Goal: Check status: Check status

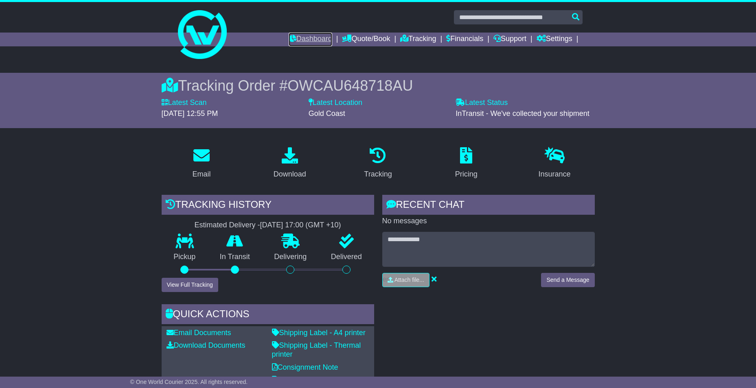
click at [309, 40] on link "Dashboard" at bounding box center [311, 40] width 44 height 14
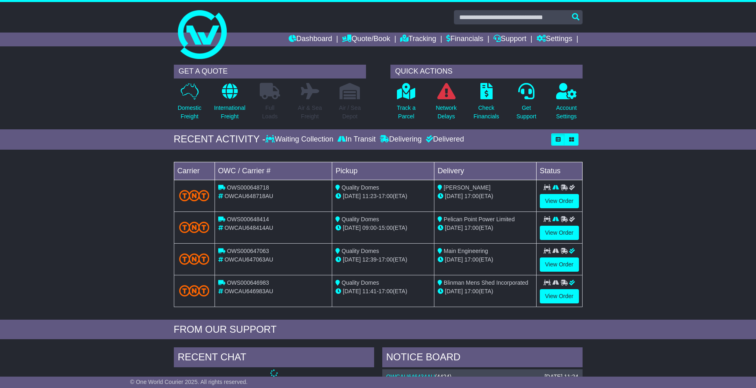
scroll to position [322, 0]
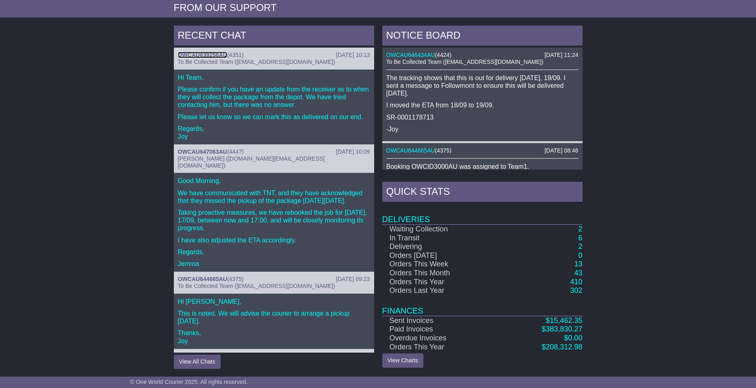
click at [206, 54] on link "OWCAU639256AU" at bounding box center [202, 55] width 49 height 7
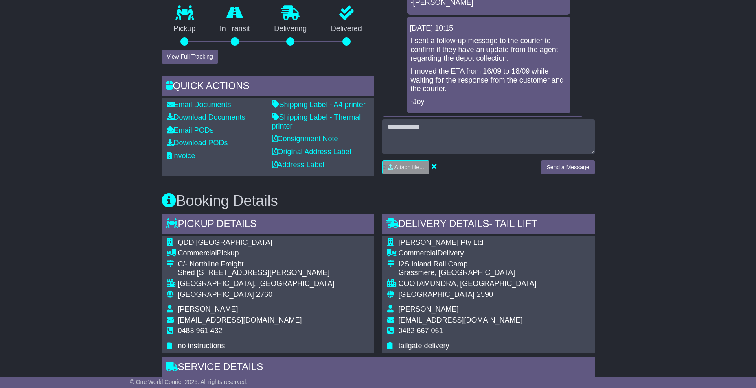
scroll to position [204, 0]
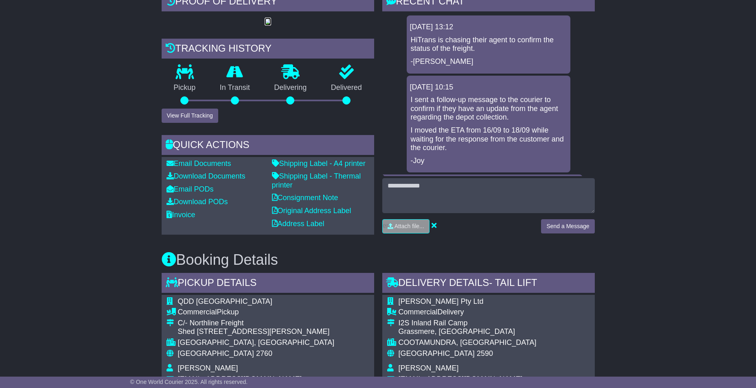
click at [271, 25] on img at bounding box center [268, 22] width 7 height 7
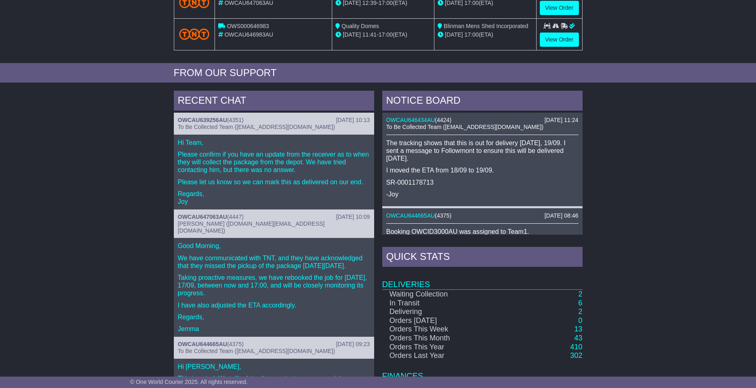
scroll to position [259, 0]
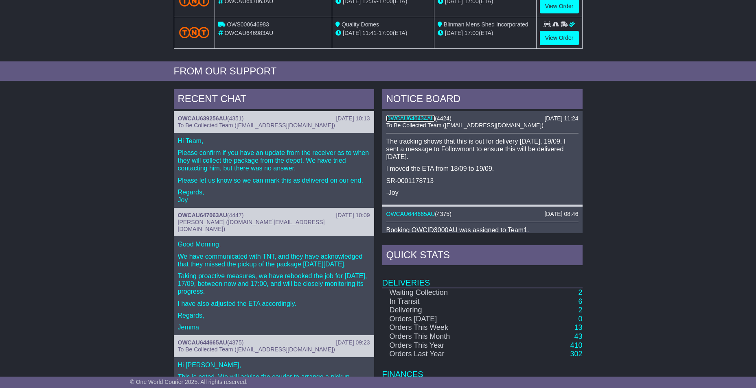
click at [412, 119] on link "OWCAU646434AU" at bounding box center [410, 118] width 49 height 7
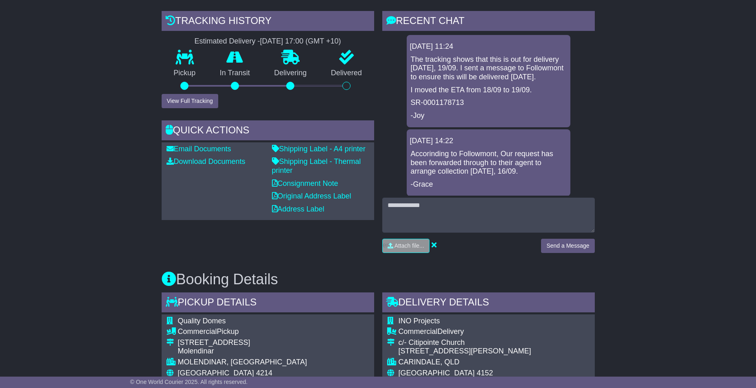
scroll to position [204, 0]
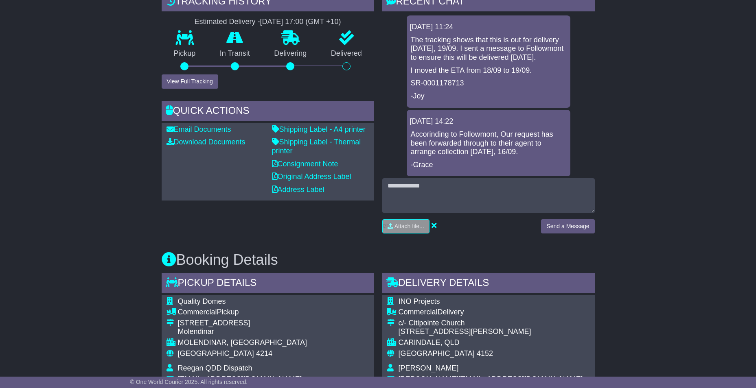
click at [183, 89] on div "Tracking history Estimated Delivery - 19 Sep 2025 - 17:00 (GMT +10) Pickup In T…" at bounding box center [268, 115] width 221 height 248
click at [186, 82] on button "View Full Tracking" at bounding box center [190, 82] width 57 height 14
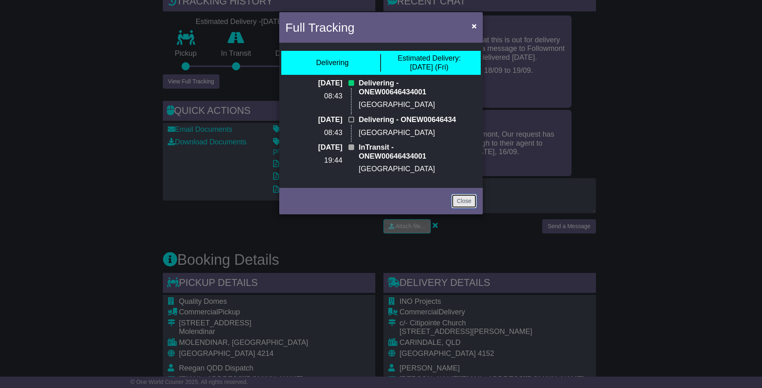
drag, startPoint x: 470, startPoint y: 209, endPoint x: 458, endPoint y: 205, distance: 12.1
click at [470, 208] on link "Close" at bounding box center [463, 201] width 25 height 14
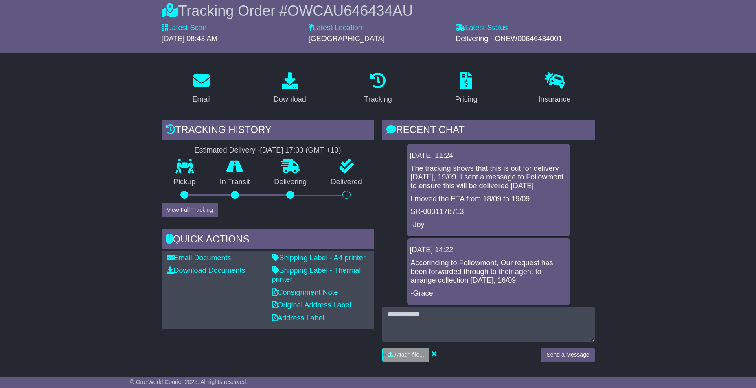
scroll to position [0, 0]
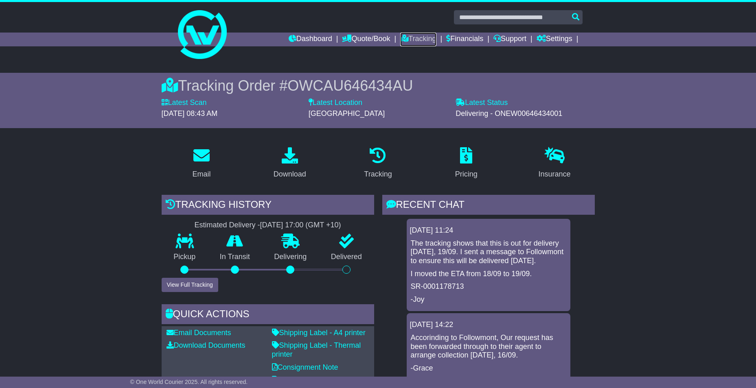
drag, startPoint x: 406, startPoint y: 40, endPoint x: 375, endPoint y: 32, distance: 32.1
click at [406, 40] on link "Tracking" at bounding box center [418, 40] width 36 height 14
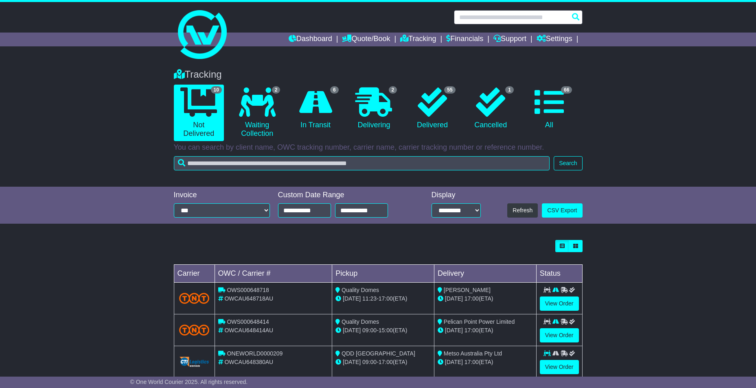
click at [502, 17] on input "text" at bounding box center [518, 17] width 129 height 14
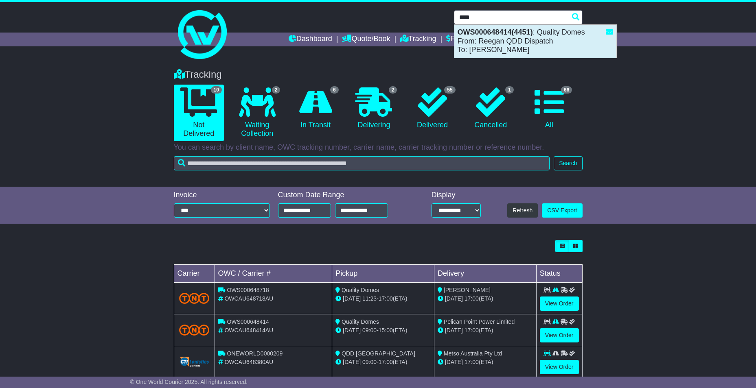
click at [460, 54] on div "OWS000648414(4451) : Quality Domes From: Reegan QDD Dispatch To: Oliver Wieczor…" at bounding box center [535, 41] width 162 height 33
type input "**********"
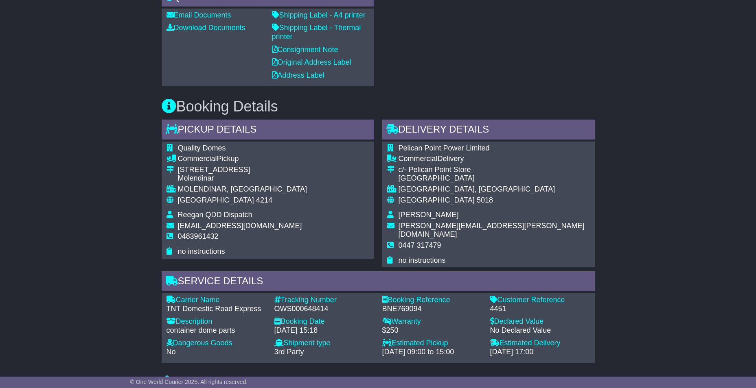
scroll to position [204, 0]
